Goal: Use online tool/utility: Utilize a website feature to perform a specific function

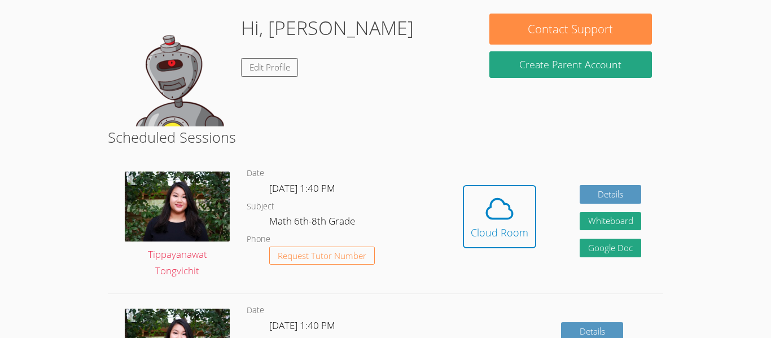
scroll to position [170, 0]
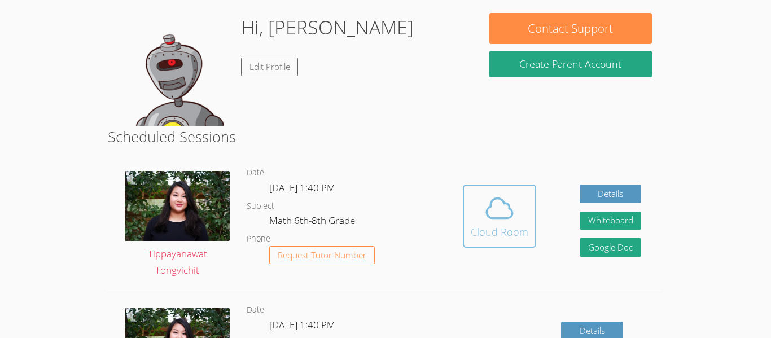
click at [513, 207] on icon at bounding box center [500, 209] width 32 height 32
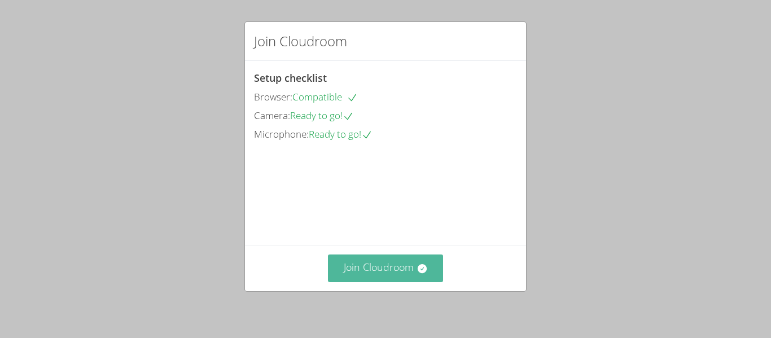
click at [418, 270] on icon at bounding box center [421, 268] width 9 height 9
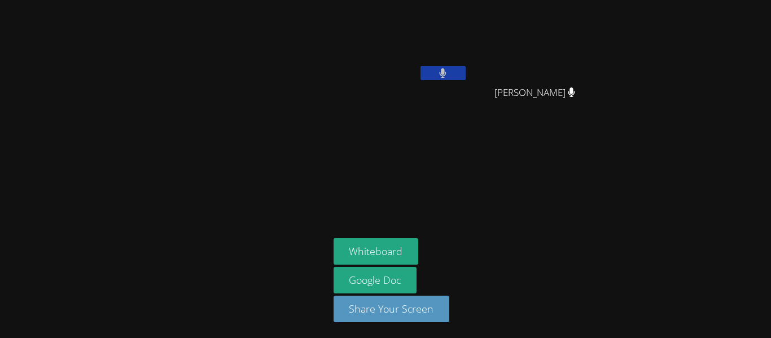
click at [453, 77] on button at bounding box center [443, 73] width 45 height 14
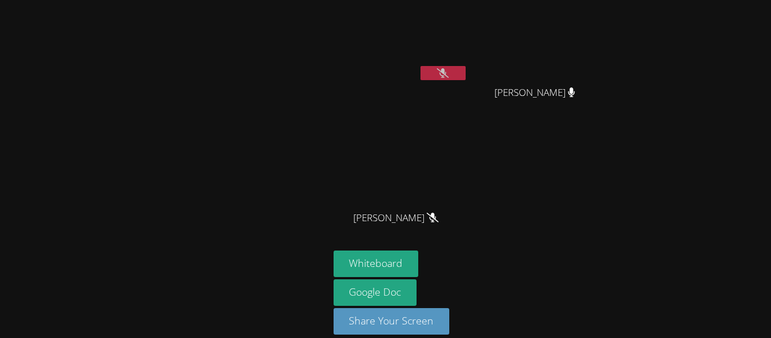
click at [454, 69] on button at bounding box center [443, 73] width 45 height 14
click at [452, 72] on button at bounding box center [443, 73] width 45 height 14
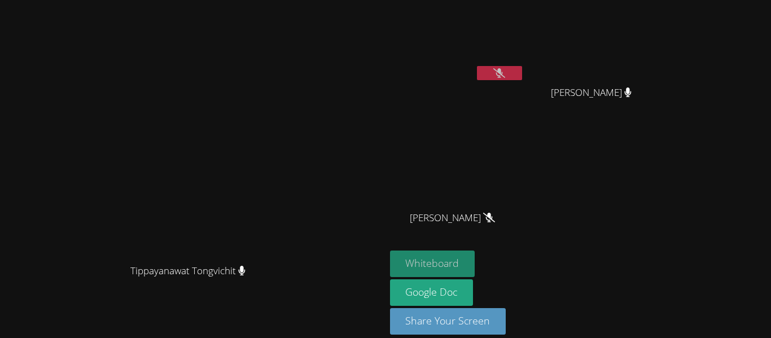
click at [465, 263] on button "Whiteboard" at bounding box center [432, 264] width 85 height 27
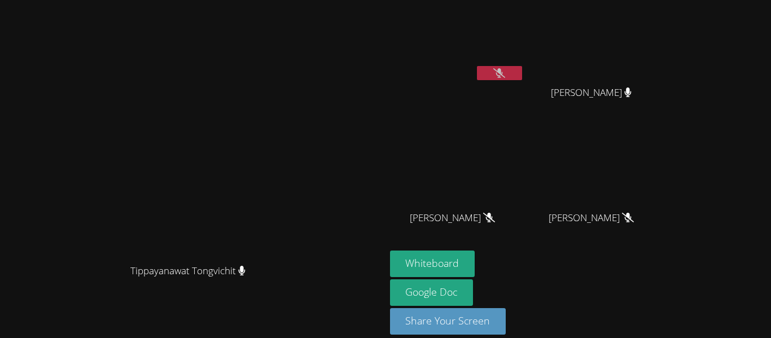
click at [522, 68] on button at bounding box center [499, 73] width 45 height 14
click at [525, 53] on video at bounding box center [457, 43] width 134 height 76
click at [505, 73] on icon at bounding box center [499, 73] width 12 height 10
click at [503, 72] on icon at bounding box center [499, 73] width 7 height 10
